Goal: Information Seeking & Learning: Learn about a topic

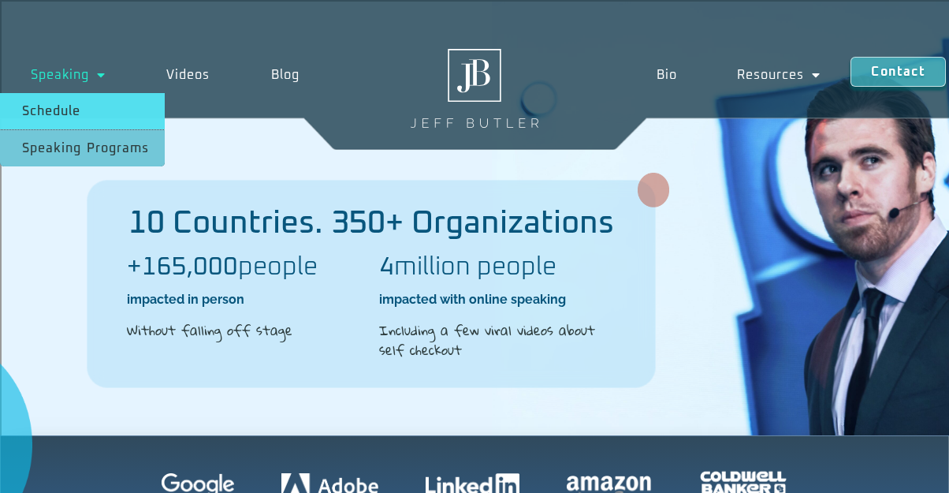
click at [65, 109] on link "Schedule" at bounding box center [82, 111] width 165 height 36
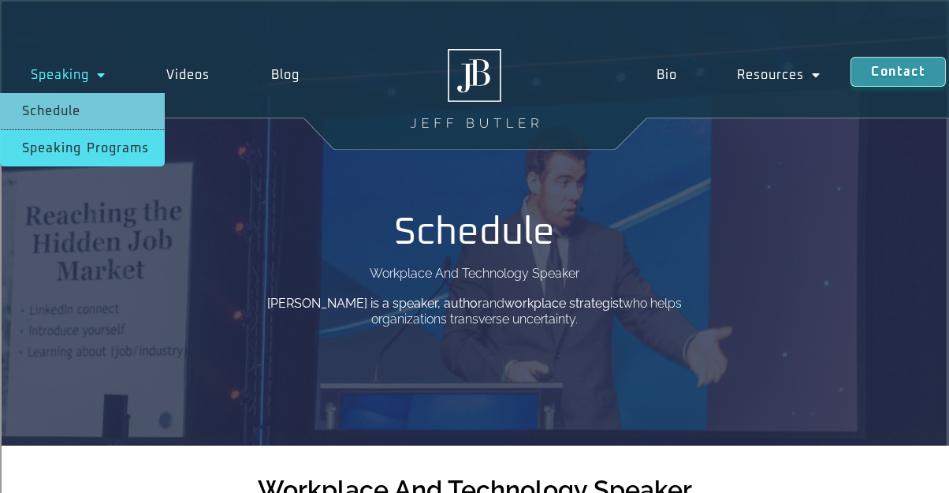
click at [97, 144] on link "Speaking Programs" at bounding box center [82, 148] width 165 height 36
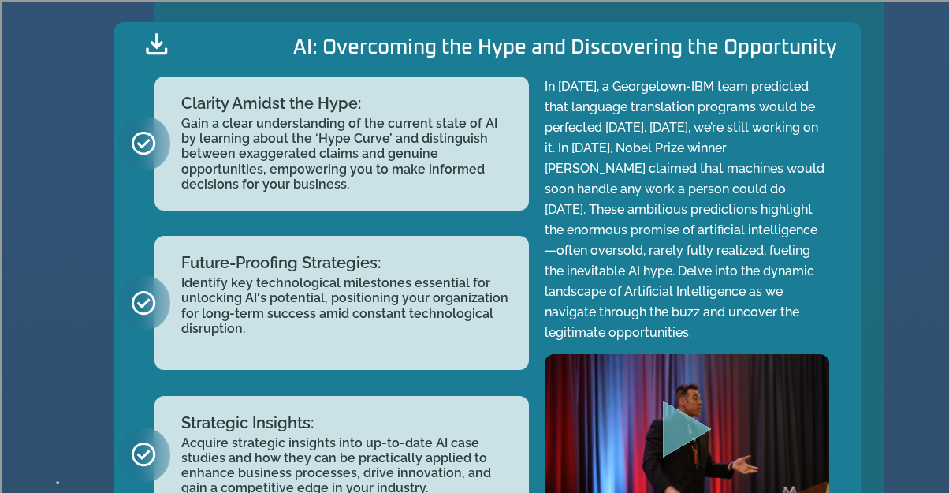
scroll to position [1793, 0]
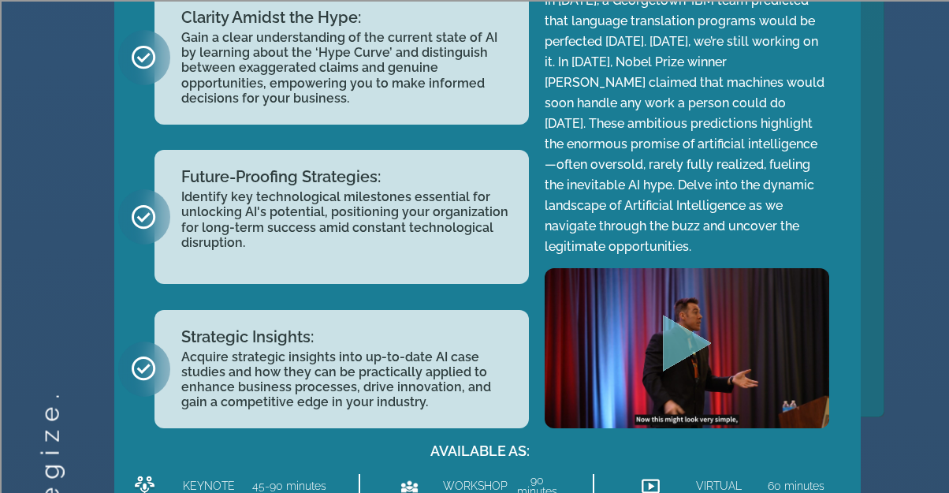
drag, startPoint x: 945, startPoint y: 183, endPoint x: 941, endPoint y: 194, distance: 11.5
click at [941, 194] on div "strategize. TECHNOLOGY Overcoming Artificial Intelligence Hype and Discovering …" at bounding box center [474, 197] width 949 height 814
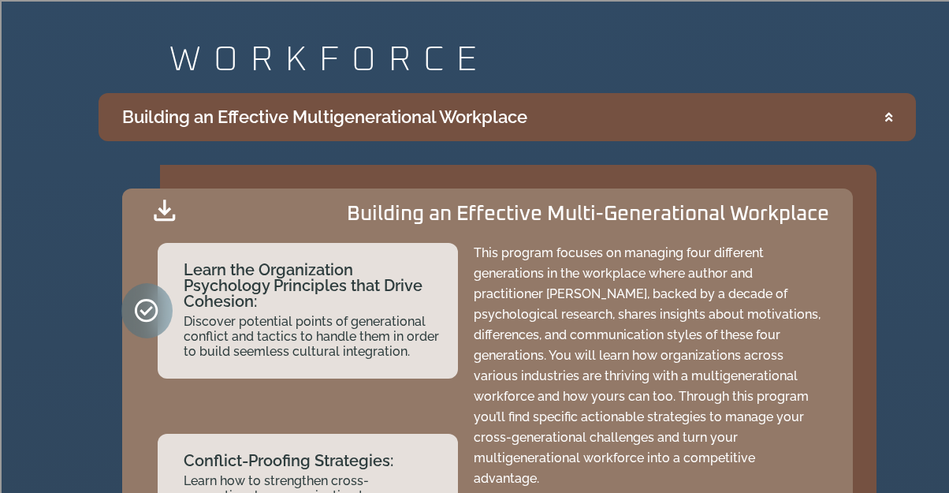
scroll to position [3350, 0]
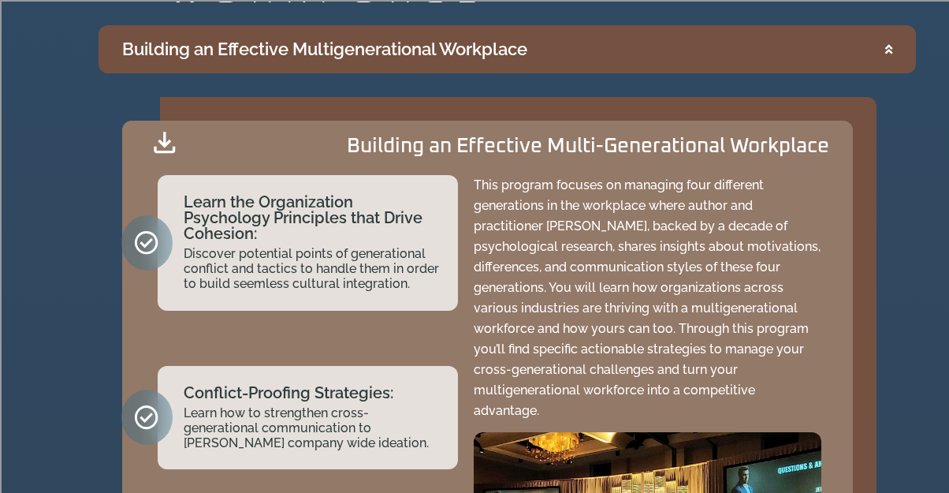
click at [940, 331] on div "scale. WORKFORCE Building an Effective Multigenerational Workplace Building an …" at bounding box center [474, 389] width 949 height 845
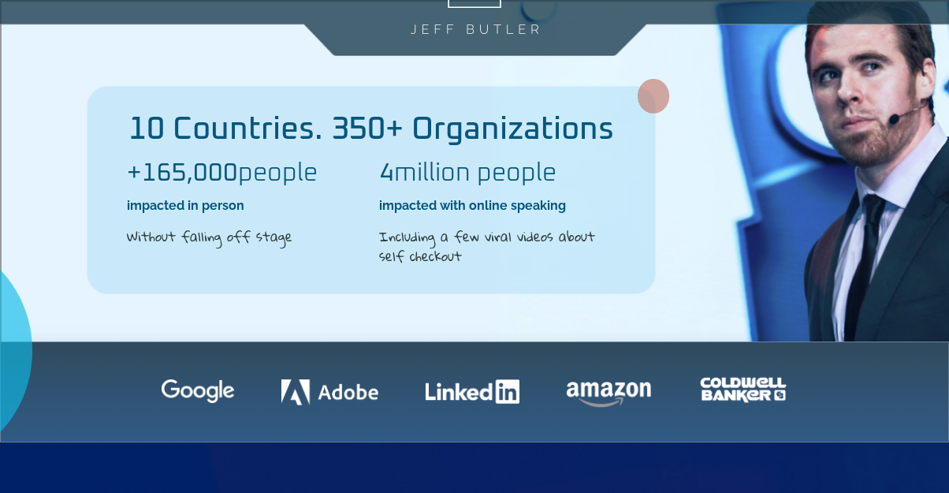
scroll to position [0, 0]
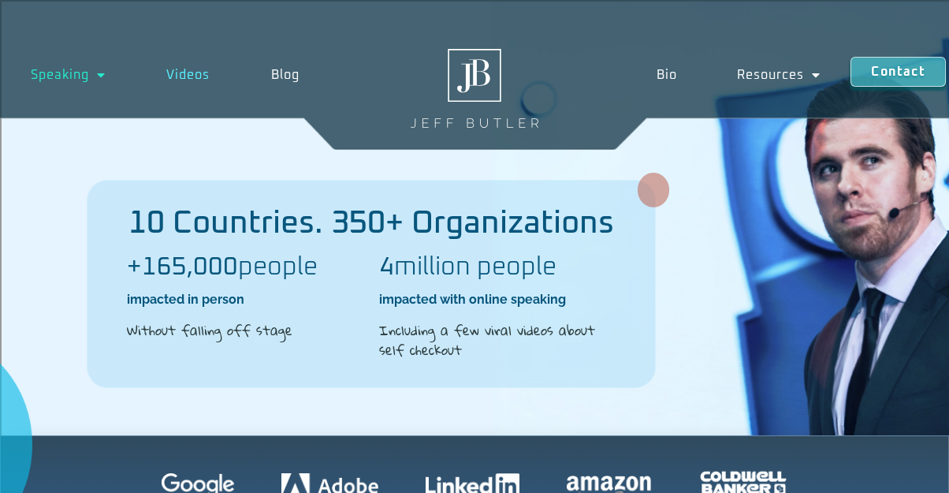
click at [187, 74] on link "Videos" at bounding box center [188, 75] width 105 height 36
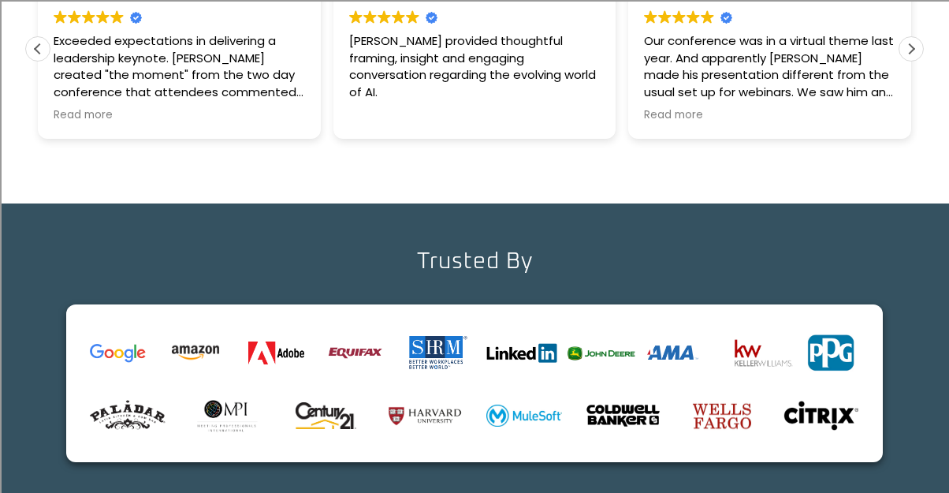
scroll to position [2067, 0]
